Goal: Check status: Check status

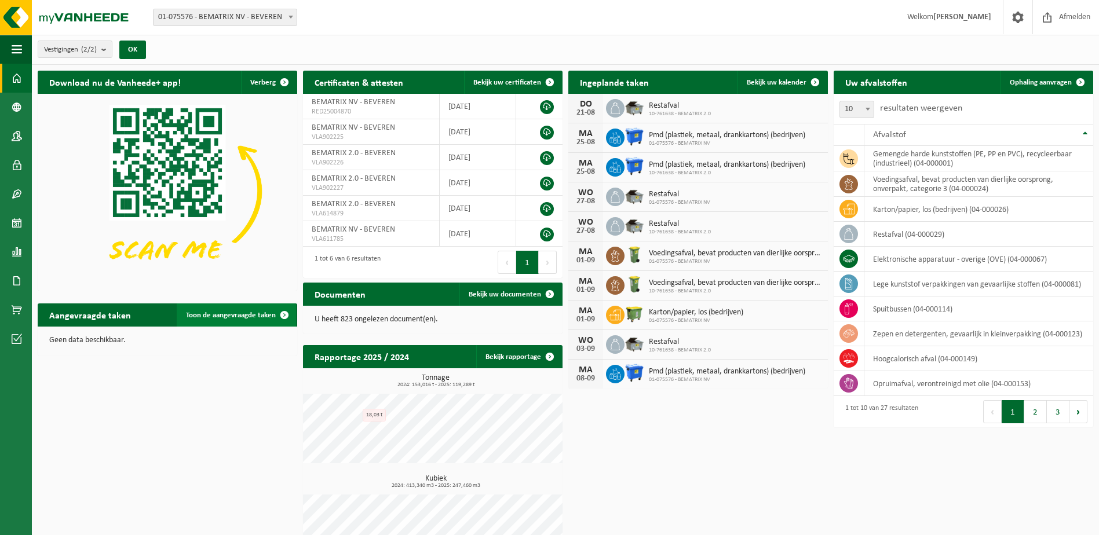
click at [203, 312] on span "Toon de aangevraagde taken" at bounding box center [231, 316] width 90 height 8
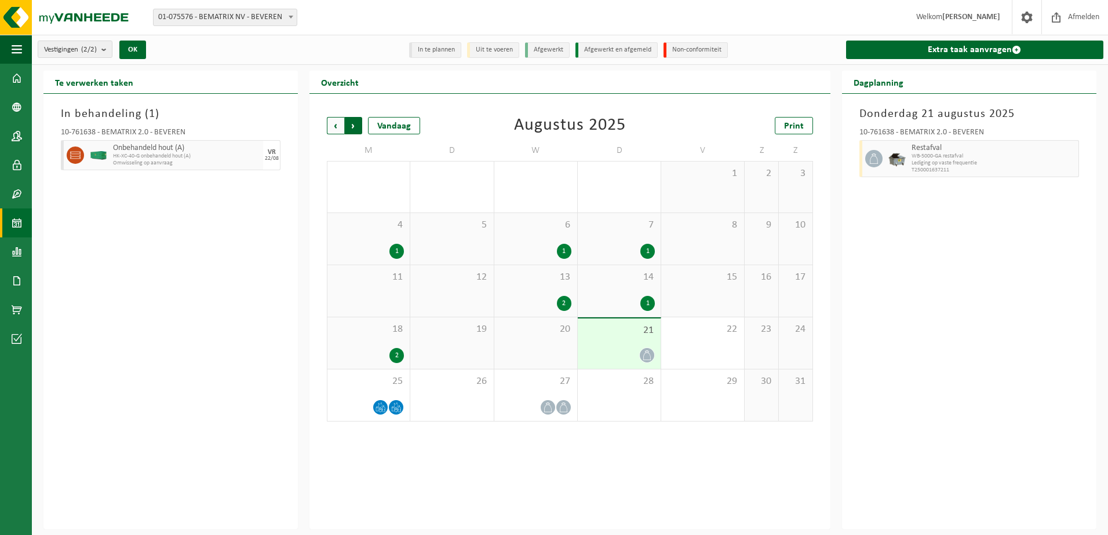
click at [339, 127] on span "Vorige" at bounding box center [335, 125] width 17 height 17
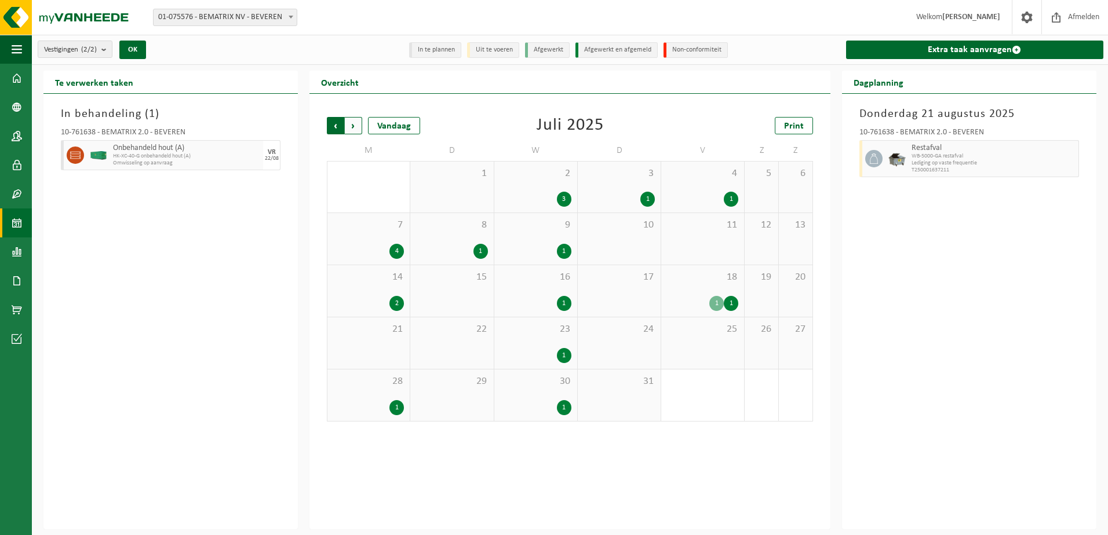
click at [356, 127] on span "Volgende" at bounding box center [353, 125] width 17 height 17
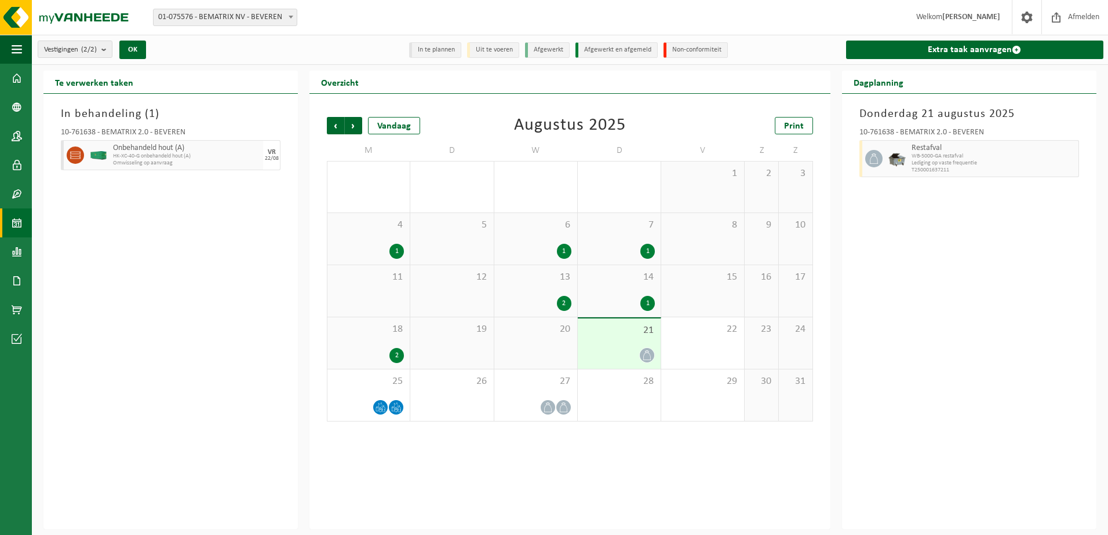
click at [356, 127] on span "Volgende" at bounding box center [353, 125] width 17 height 17
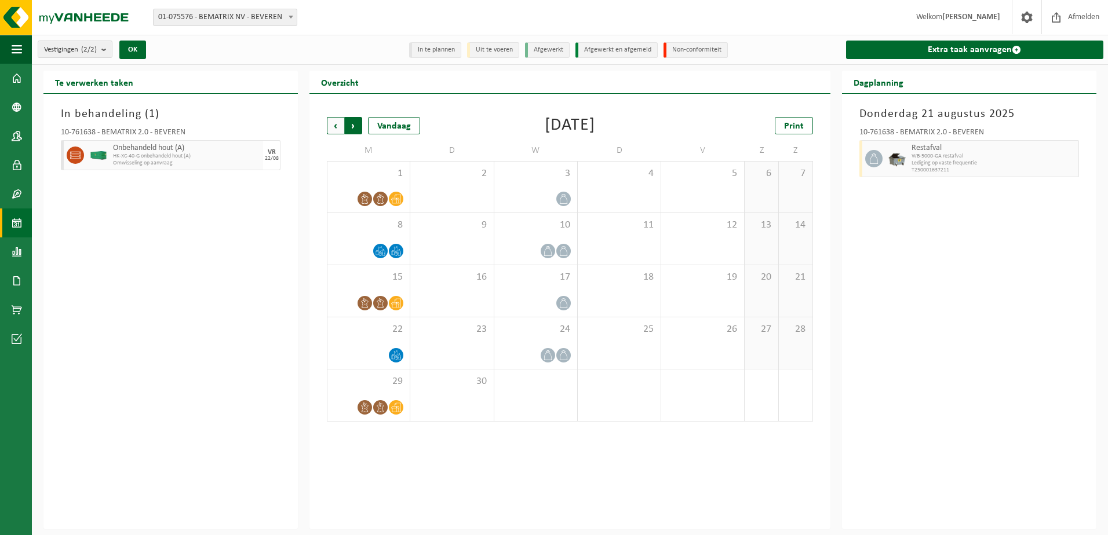
click at [334, 120] on span "Vorige" at bounding box center [335, 125] width 17 height 17
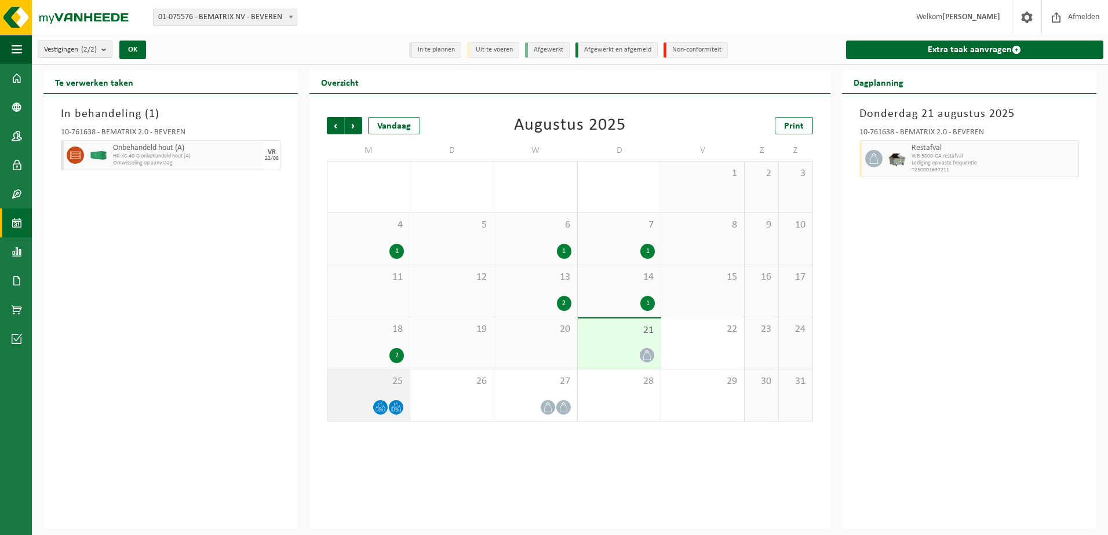
click at [372, 404] on div at bounding box center [368, 408] width 71 height 16
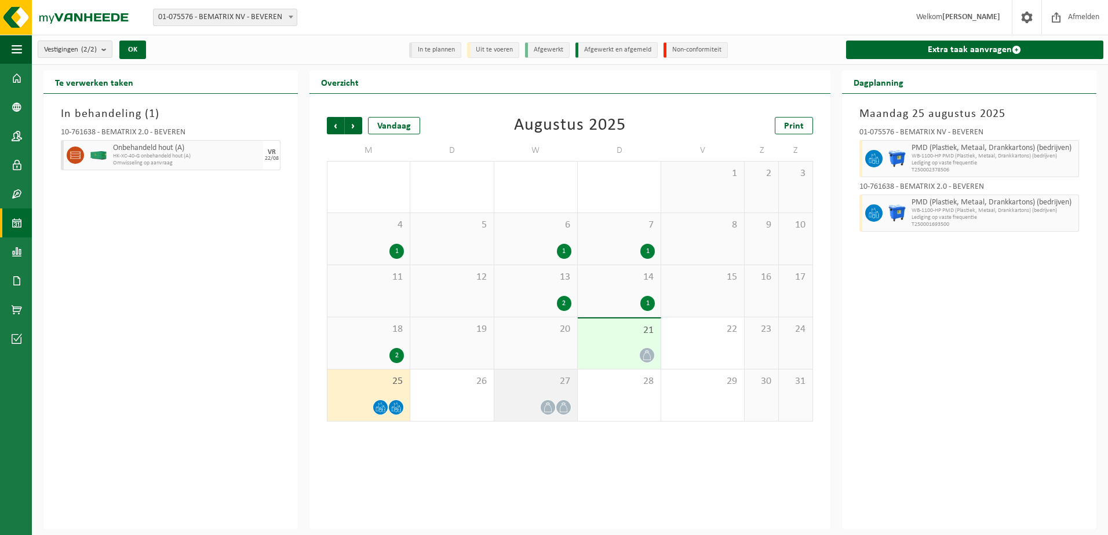
click at [558, 408] on icon at bounding box center [563, 408] width 10 height 10
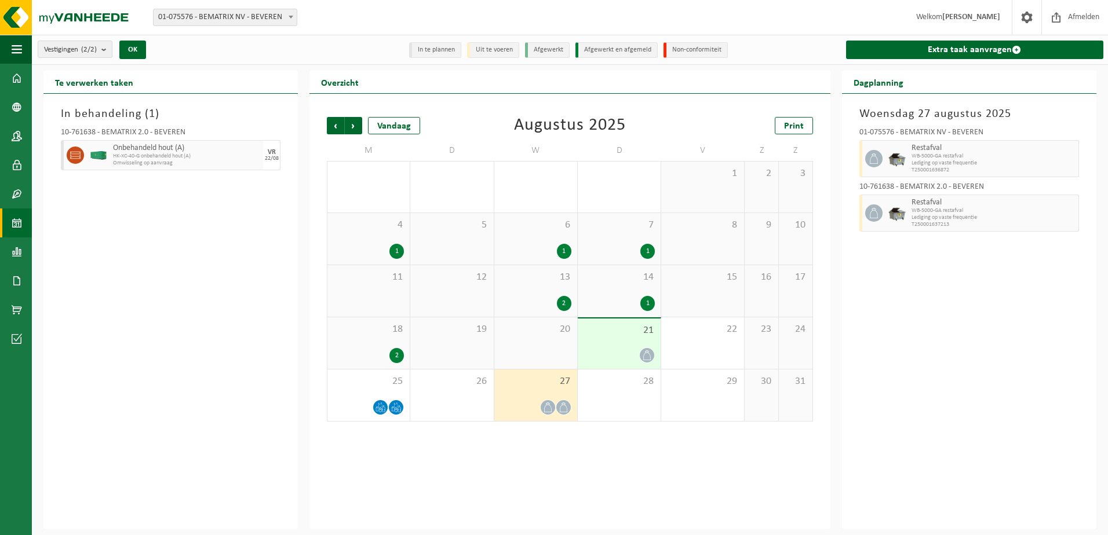
click at [651, 353] on icon at bounding box center [647, 355] width 10 height 10
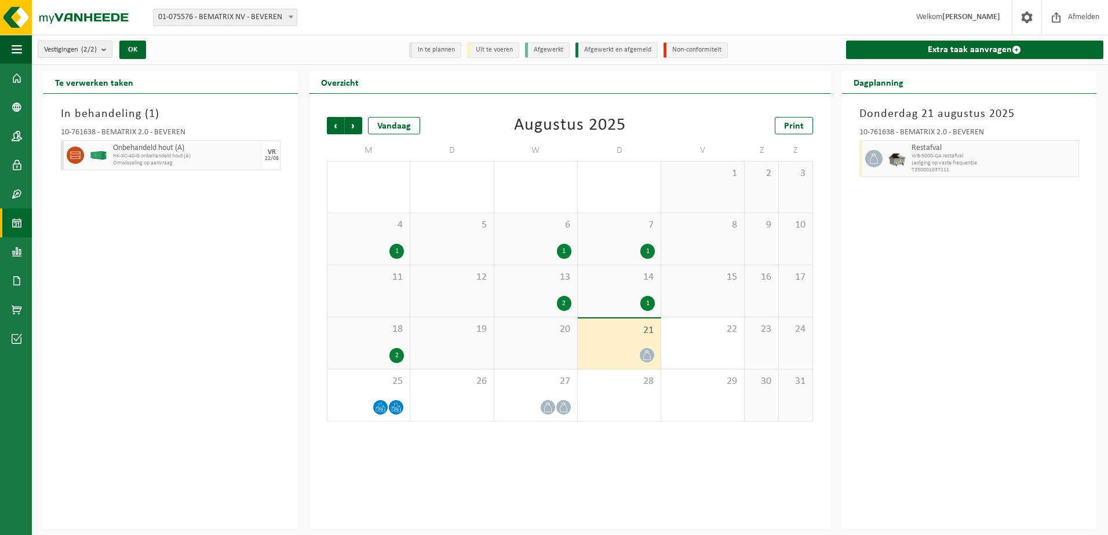
click at [683, 478] on div "Vorige Volgende Vandaag Augustus 2025 Print M D W D V Z Z 28 1 29 30 1 31 1 2 3…" at bounding box center [569, 312] width 521 height 436
